Goal: Book appointment/travel/reservation

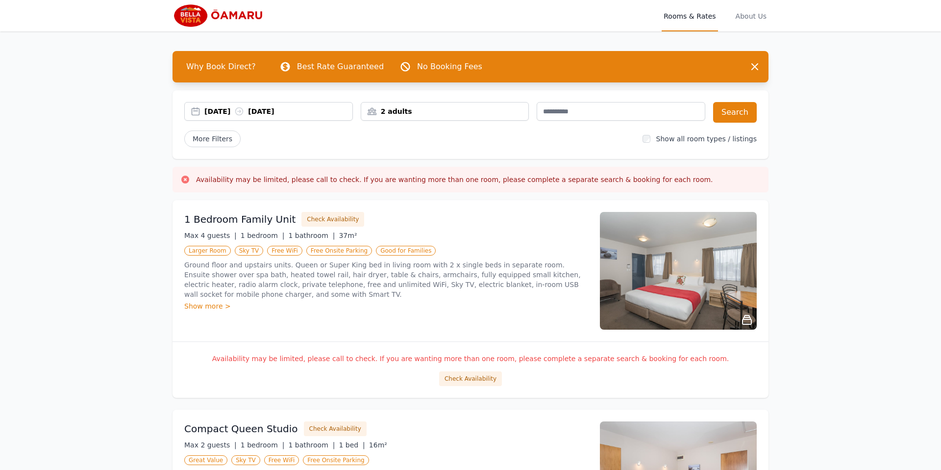
click at [745, 319] on icon at bounding box center [747, 319] width 9 height 9
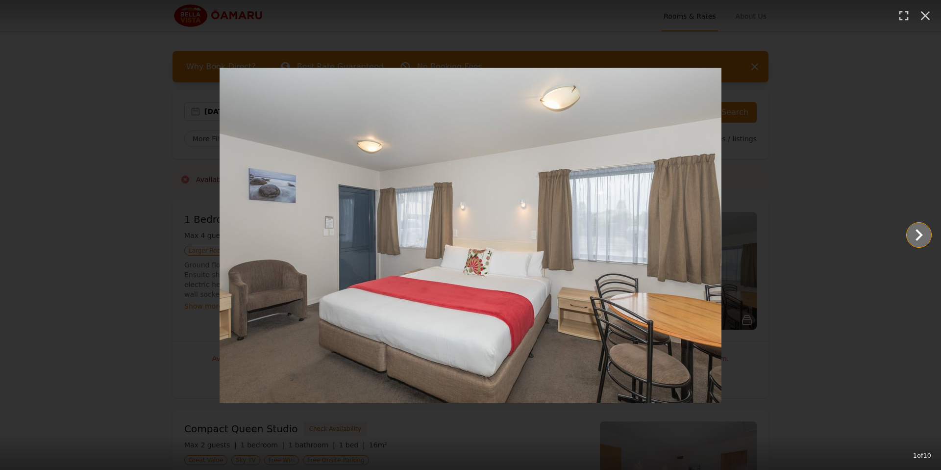
click at [914, 236] on icon "Show slide 2 of 10" at bounding box center [919, 235] width 24 height 24
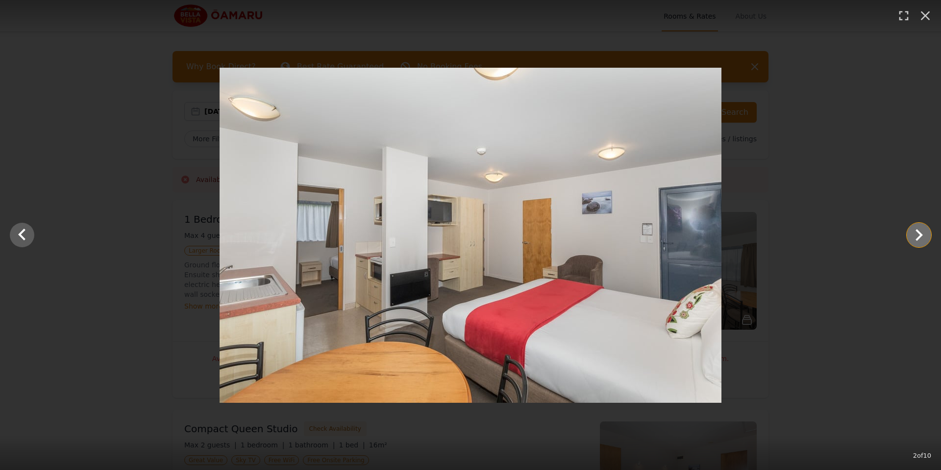
click at [913, 235] on icon "Show slide 3 of 10" at bounding box center [919, 235] width 24 height 24
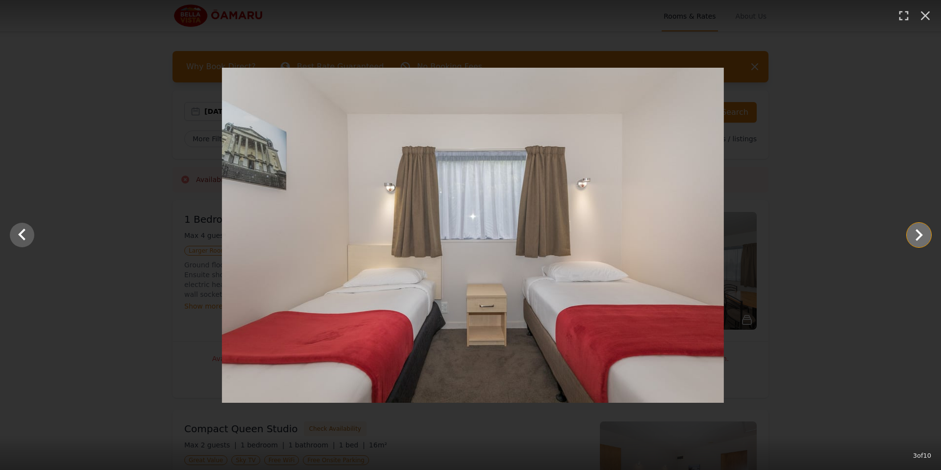
click at [913, 236] on icon "Show slide 4 of 10" at bounding box center [919, 235] width 24 height 24
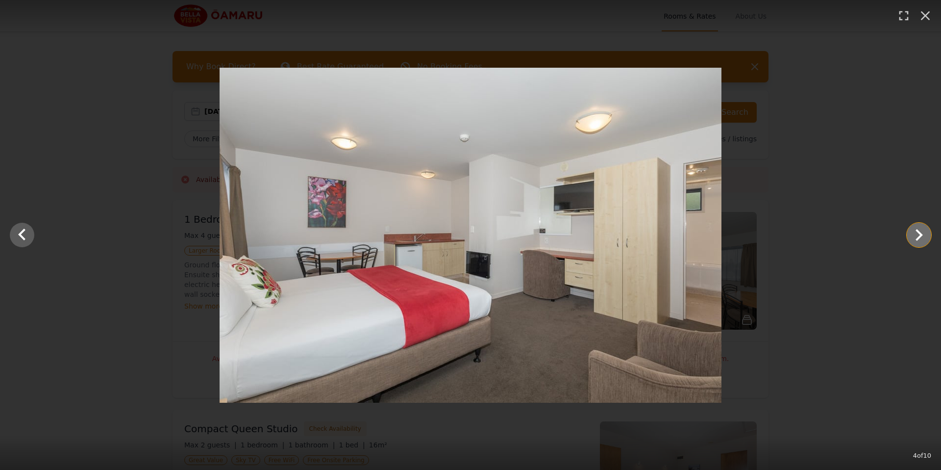
click at [913, 236] on icon "Show slide 5 of 10" at bounding box center [919, 235] width 24 height 24
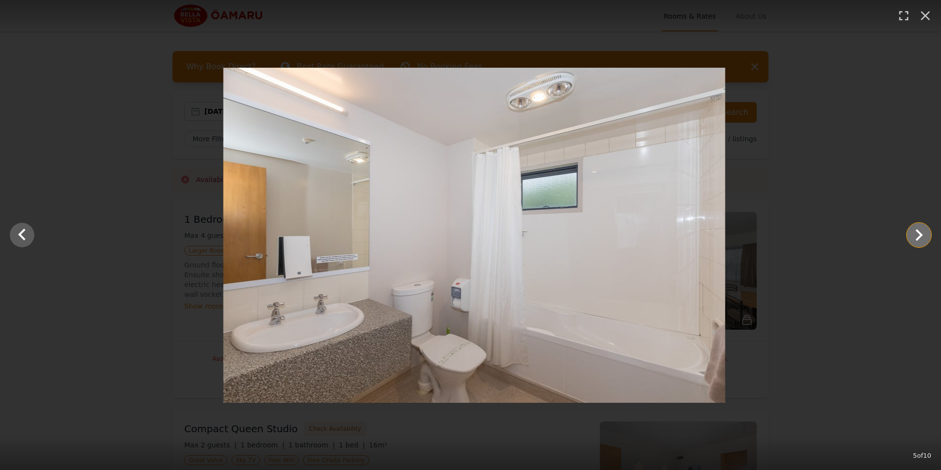
click at [913, 236] on icon "Show slide 6 of 10" at bounding box center [919, 235] width 24 height 24
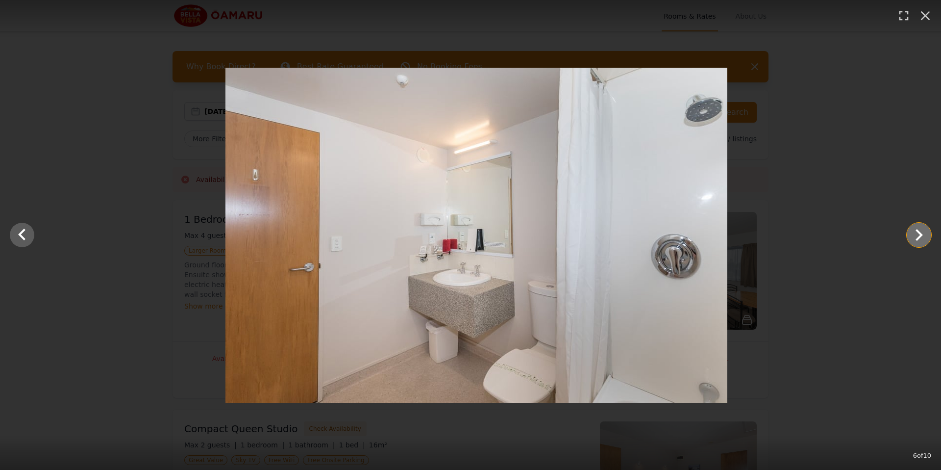
click at [913, 236] on icon "Show slide 7 of 10" at bounding box center [919, 235] width 24 height 24
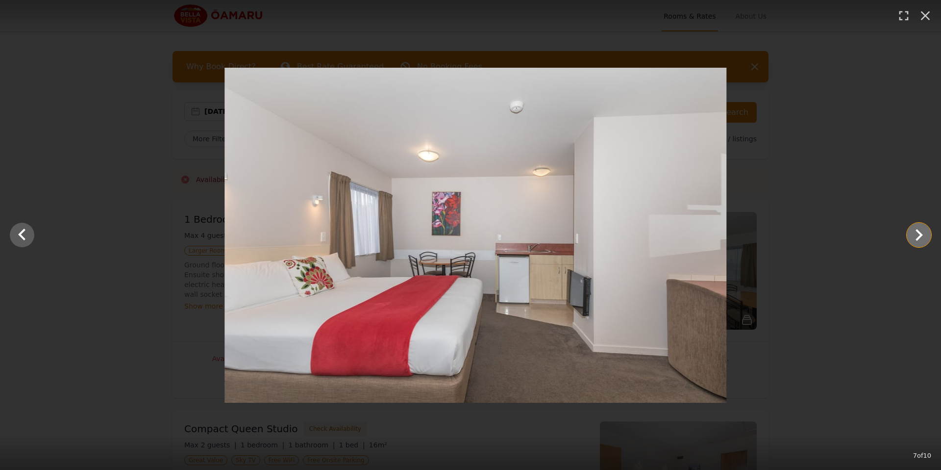
click at [913, 236] on icon "Show slide 8 of 10" at bounding box center [919, 235] width 24 height 24
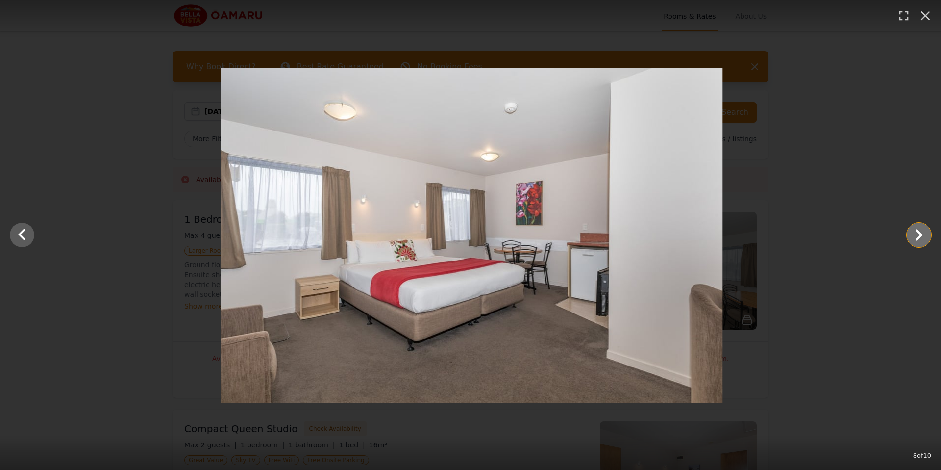
click at [913, 236] on icon "Show slide 9 of 10" at bounding box center [919, 235] width 24 height 24
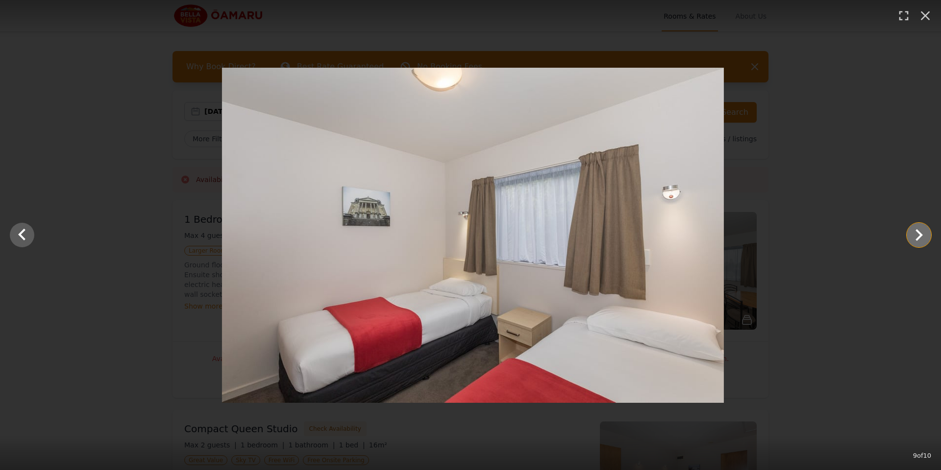
click at [913, 236] on icon "Show slide 10 of 10" at bounding box center [919, 235] width 24 height 24
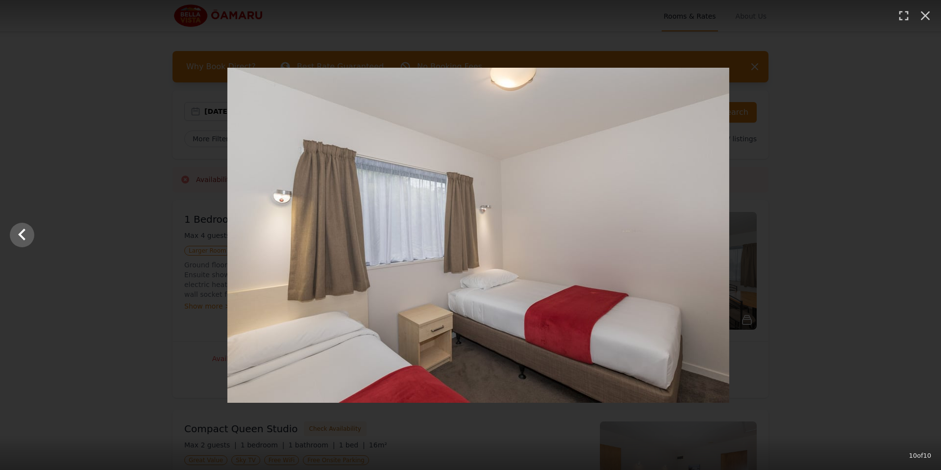
click at [913, 236] on div at bounding box center [478, 235] width 941 height 335
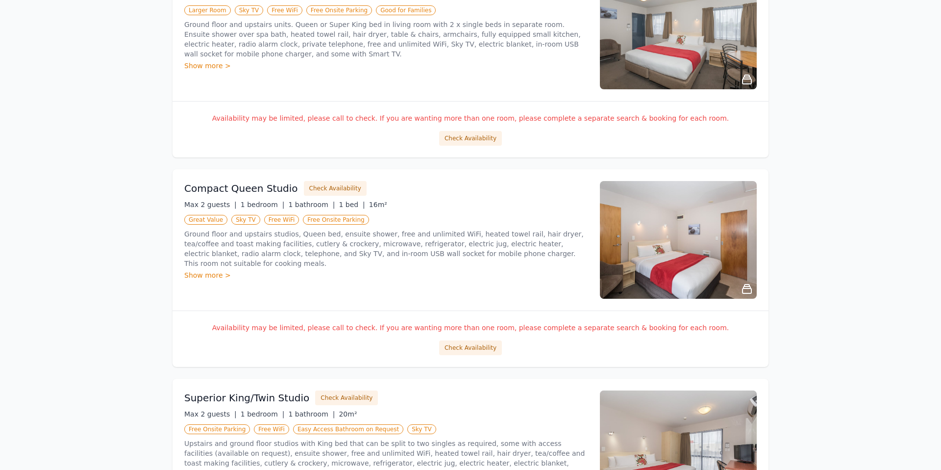
scroll to position [247, 0]
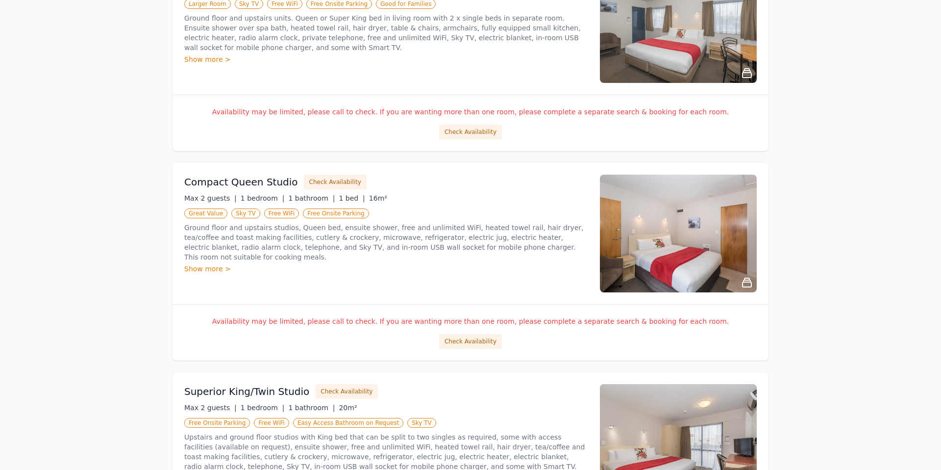
click at [748, 281] on icon at bounding box center [747, 282] width 9 height 9
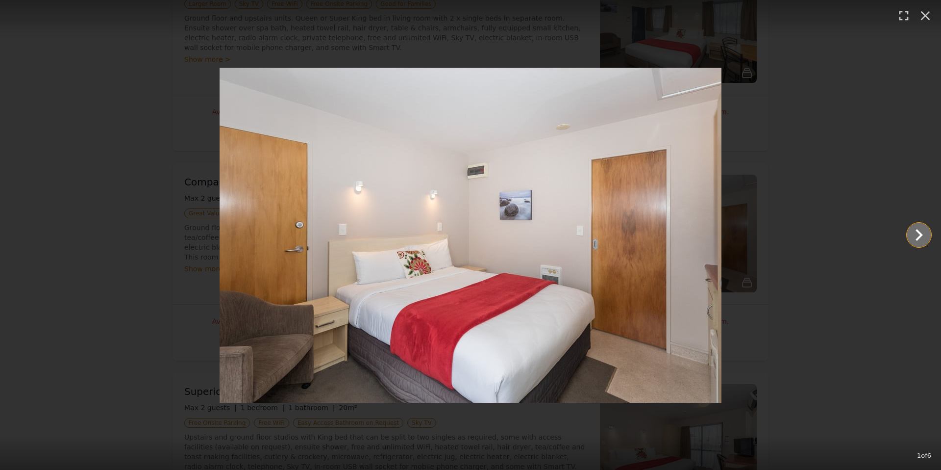
click at [915, 235] on icon "Show slide 2 of 6" at bounding box center [919, 235] width 24 height 24
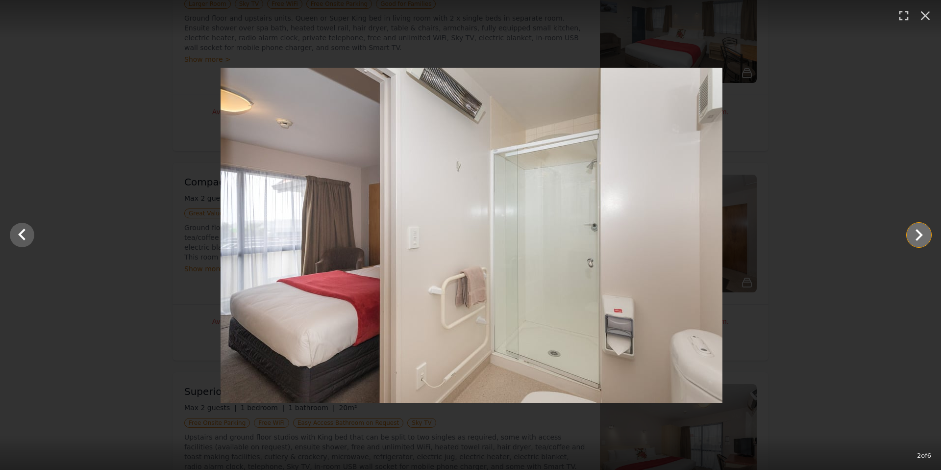
click at [915, 235] on icon "Show slide 3 of 6" at bounding box center [919, 235] width 24 height 24
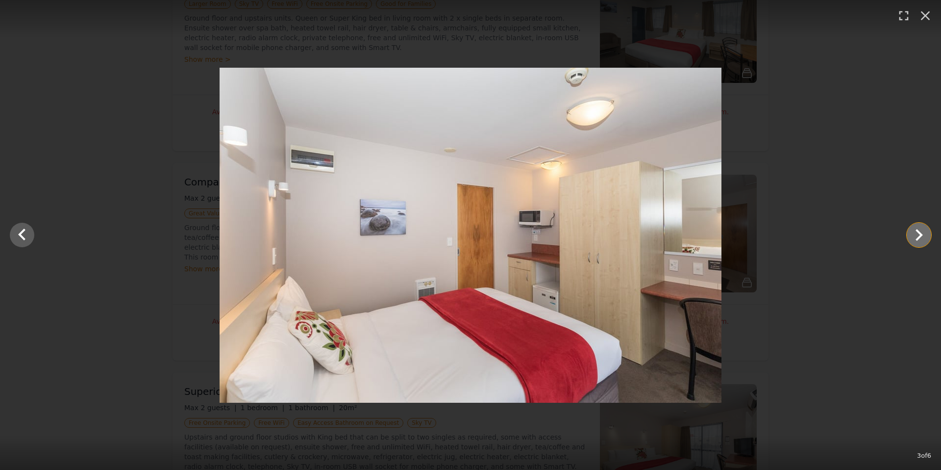
click at [916, 236] on icon "Show slide 4 of 6" at bounding box center [919, 235] width 24 height 24
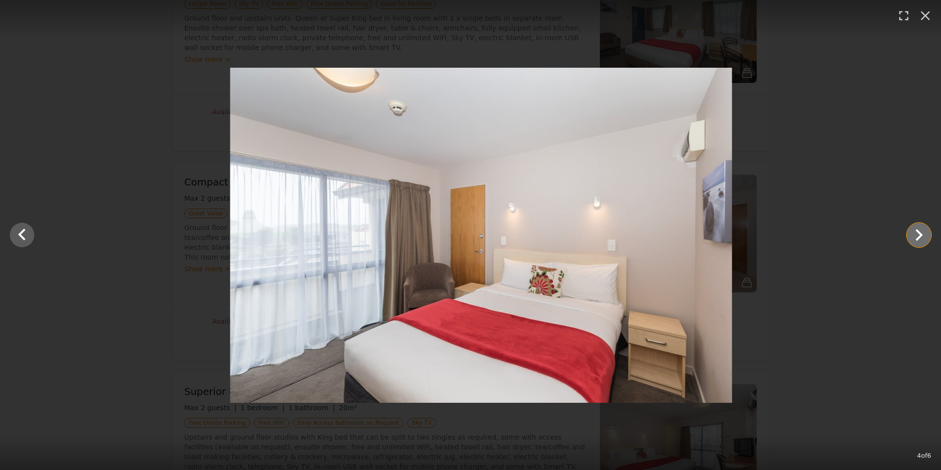
click at [917, 236] on icon "Show slide 5 of 6" at bounding box center [919, 235] width 24 height 24
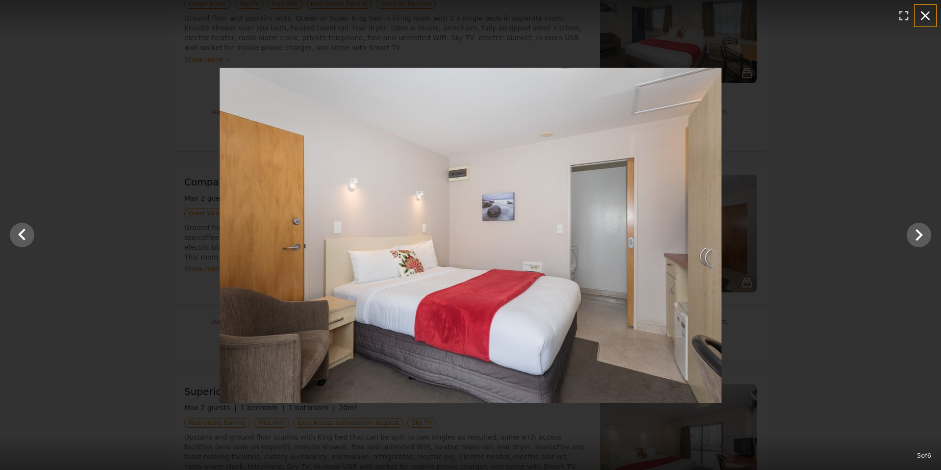
click at [925, 10] on icon "button" at bounding box center [926, 16] width 16 height 16
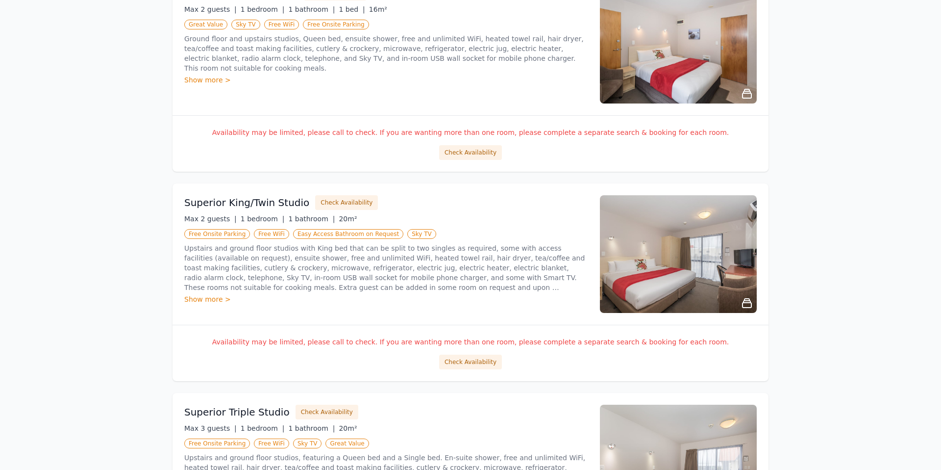
scroll to position [437, 0]
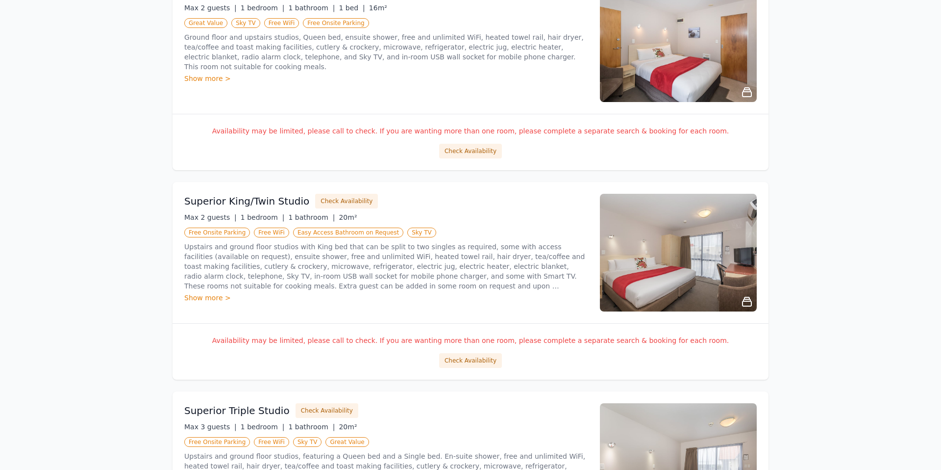
click at [747, 301] on icon at bounding box center [747, 301] width 9 height 9
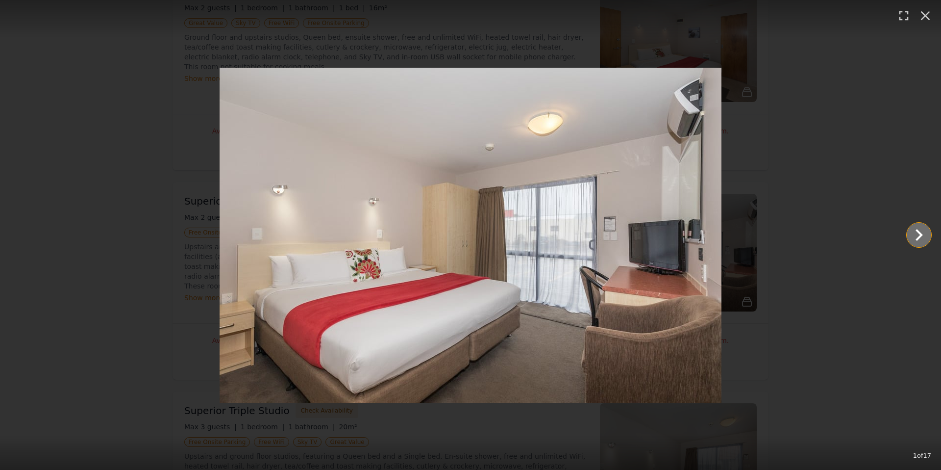
click at [917, 238] on icon "Show slide 2 of 17" at bounding box center [919, 235] width 7 height 12
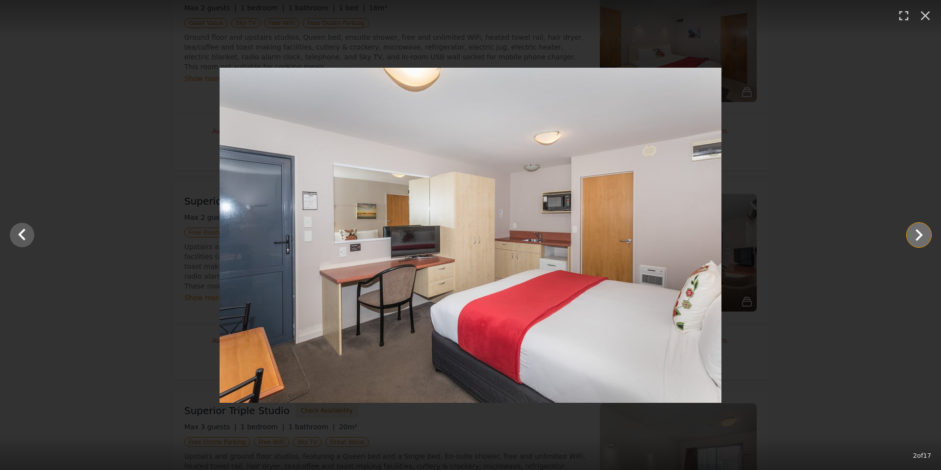
click at [918, 238] on icon "Show slide 3 of 17" at bounding box center [919, 235] width 7 height 12
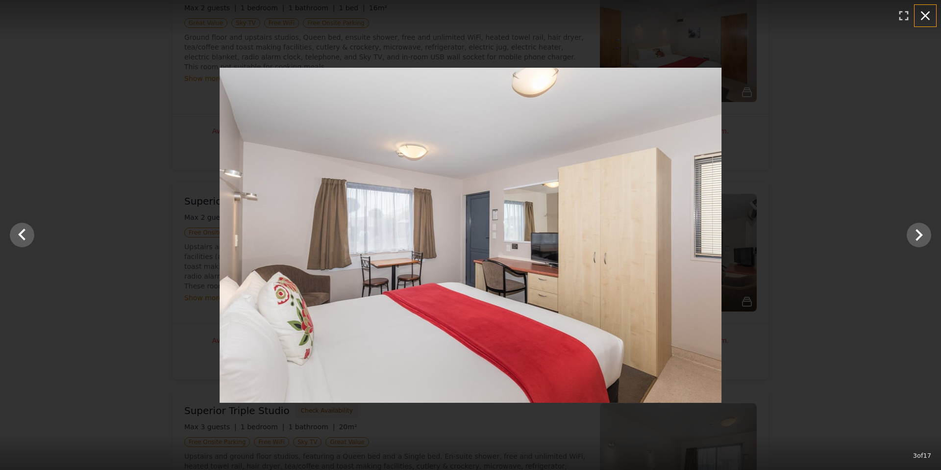
click at [925, 16] on icon "button" at bounding box center [925, 15] width 9 height 9
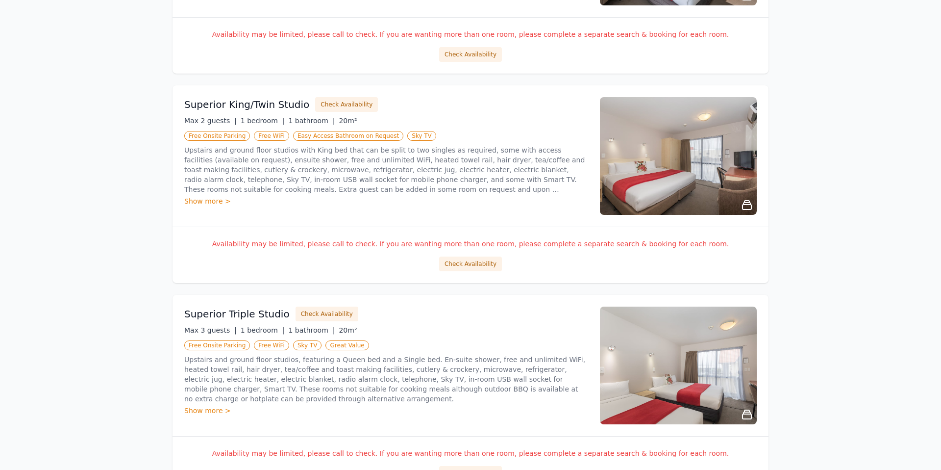
scroll to position [539, 0]
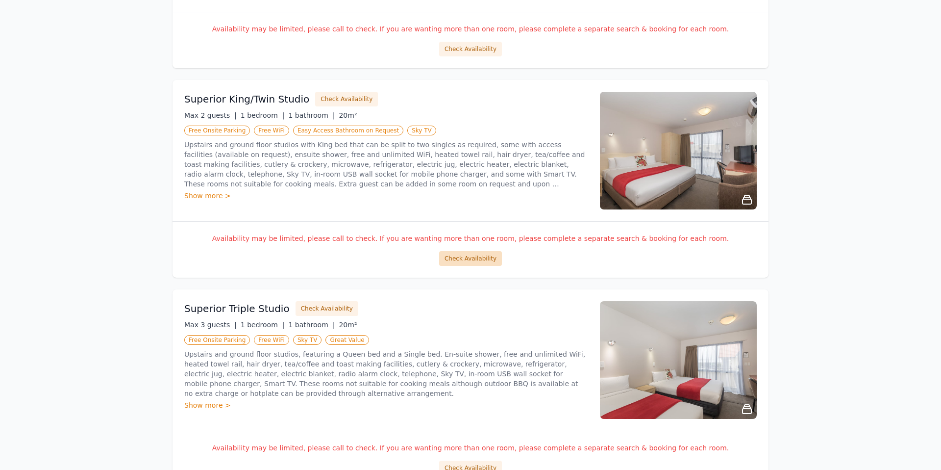
click at [470, 260] on button "Check Availability" at bounding box center [470, 258] width 63 height 15
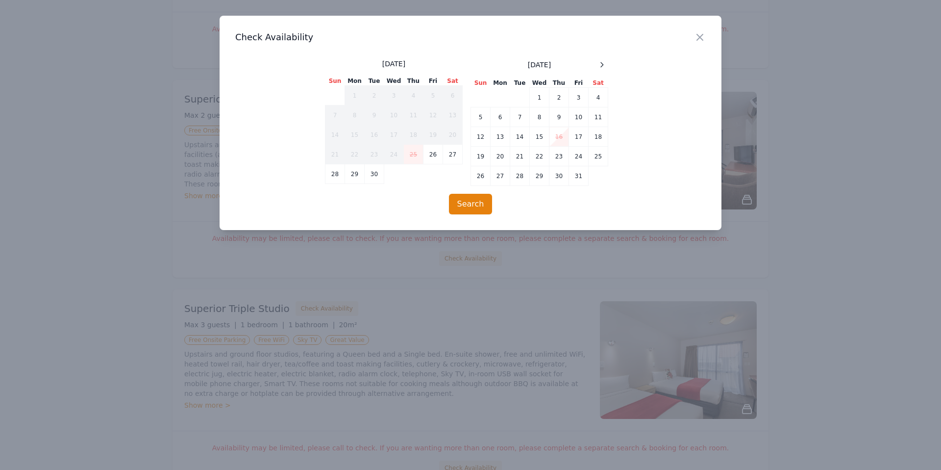
click at [609, 64] on div "[DATE] Sun Mon Tue Wed Thu Fri Sat 1 2 3 4 5 6 7 8 9 10 11 12 13 14 15 16 17 18…" at bounding box center [470, 122] width 291 height 127
click at [602, 64] on icon at bounding box center [602, 64] width 2 height 4
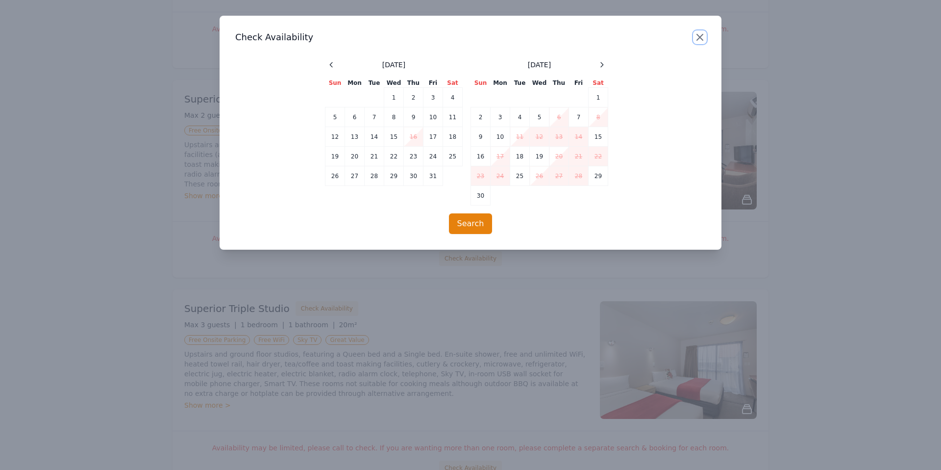
click at [699, 37] on icon "button" at bounding box center [700, 37] width 12 height 12
